Goal: Information Seeking & Learning: Learn about a topic

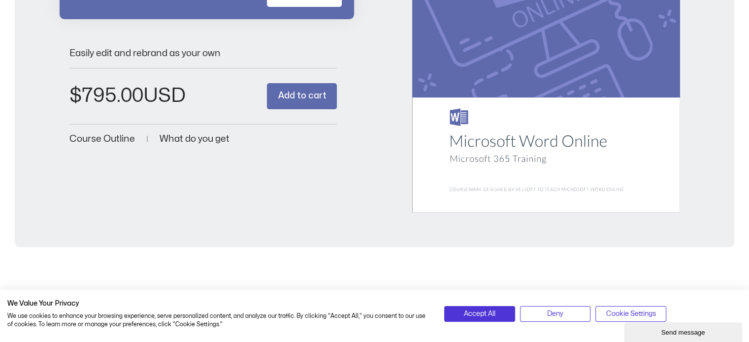
scroll to position [345, 0]
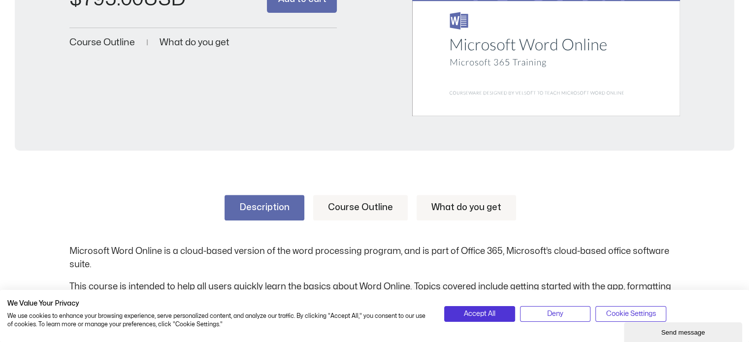
click at [365, 206] on link "Course Outline" at bounding box center [360, 208] width 95 height 26
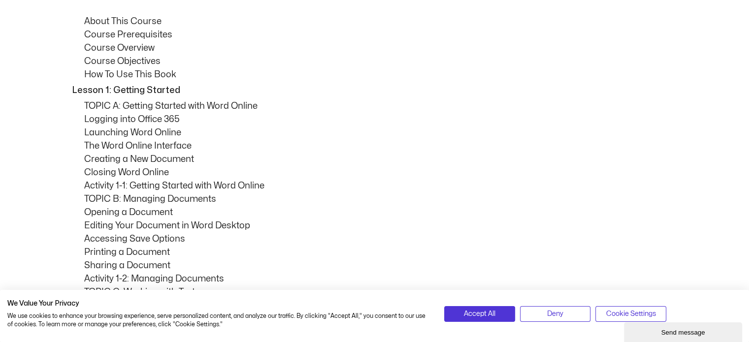
scroll to position [690, 0]
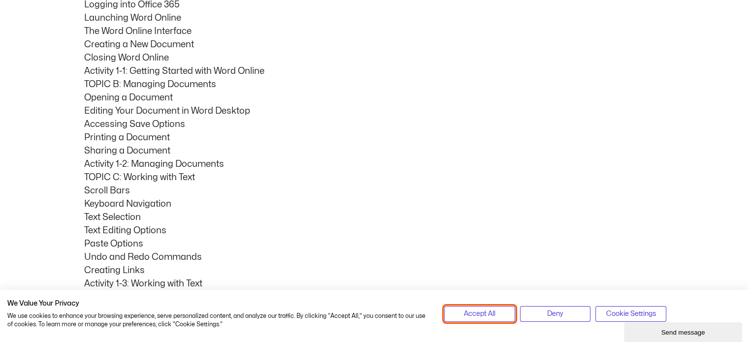
click at [494, 315] on span "Accept All" at bounding box center [480, 314] width 32 height 11
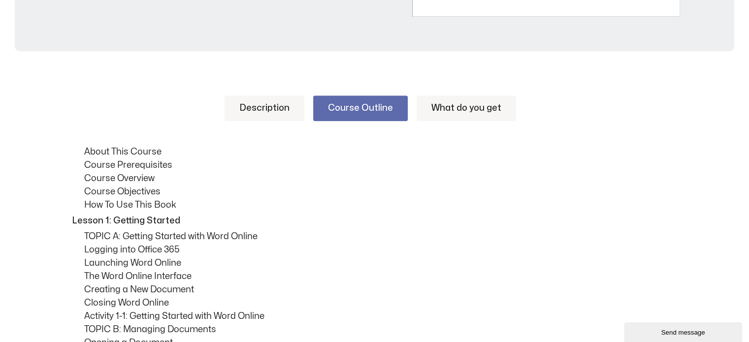
scroll to position [443, 0]
click at [442, 112] on link "What do you get" at bounding box center [467, 110] width 100 height 26
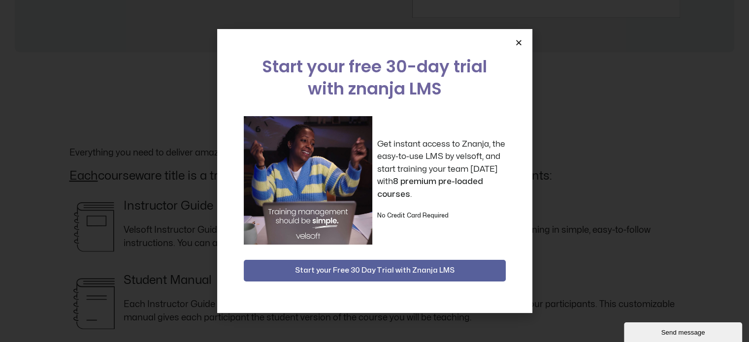
scroll to position [591, 0]
click at [519, 43] on icon "Close" at bounding box center [518, 42] width 7 height 7
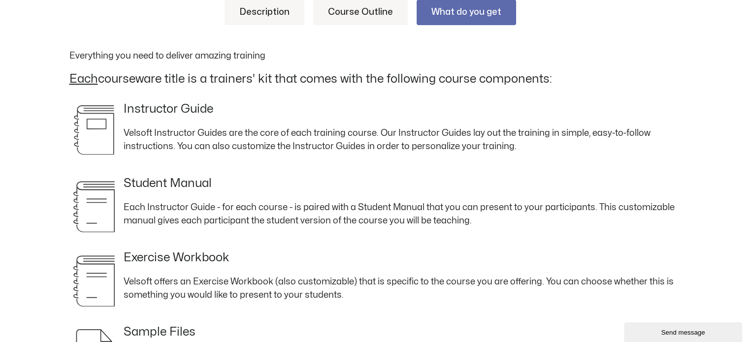
scroll to position [479, 0]
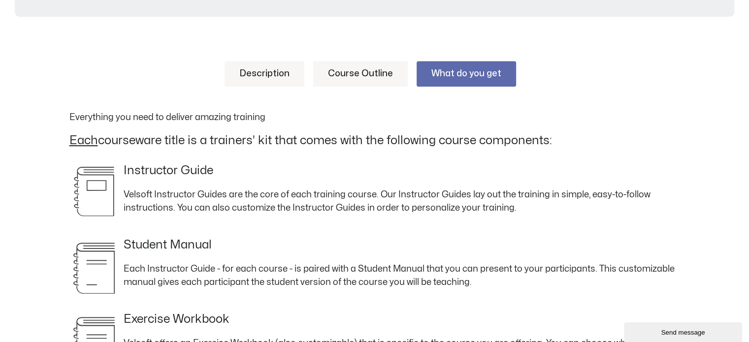
click at [363, 72] on link "Course Outline" at bounding box center [360, 74] width 95 height 26
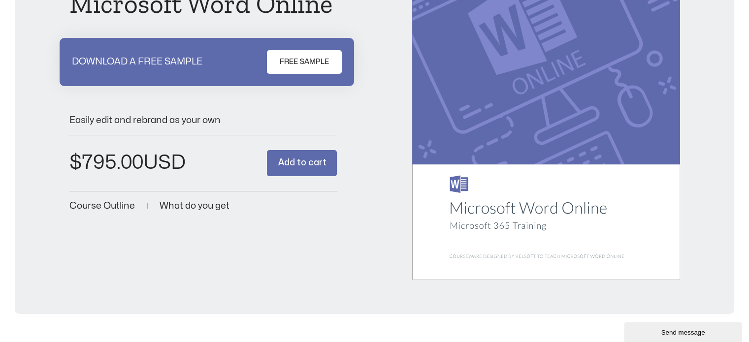
scroll to position [85, 0]
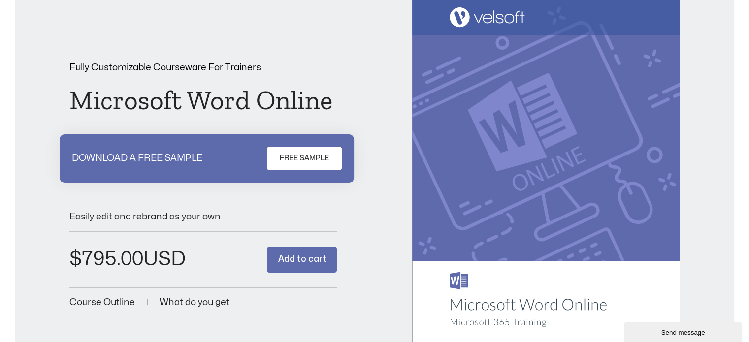
click at [284, 156] on span "FREE SAMPLE" at bounding box center [304, 159] width 49 height 12
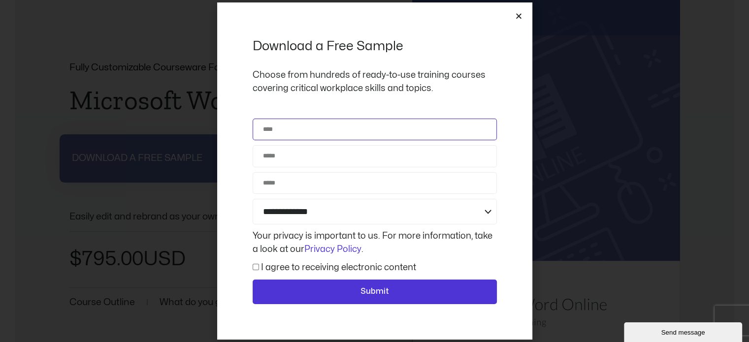
click at [311, 134] on input "Name" at bounding box center [375, 130] width 244 height 22
click at [522, 19] on icon "Close" at bounding box center [518, 15] width 7 height 7
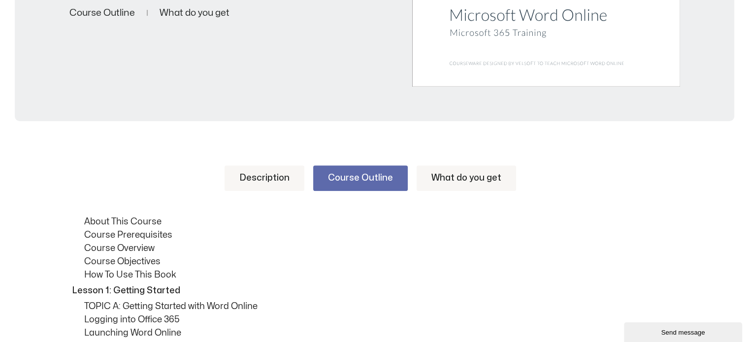
scroll to position [380, 0]
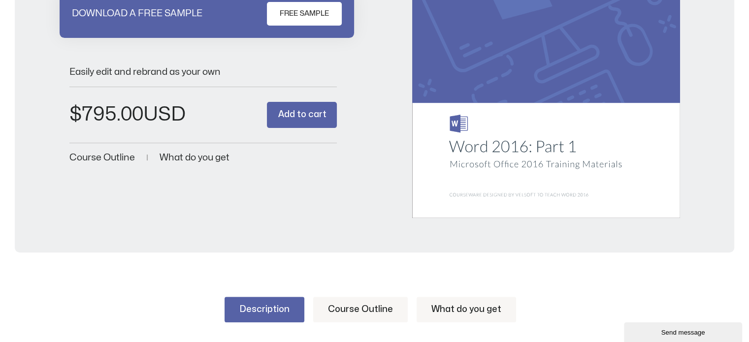
scroll to position [246, 0]
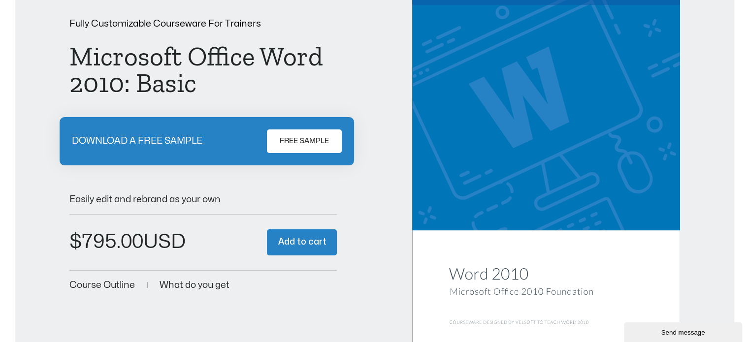
scroll to position [99, 0]
